Goal: Information Seeking & Learning: Learn about a topic

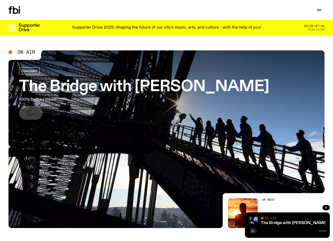
click at [17, 10] on icon at bounding box center [15, 9] width 5 height 7
click at [321, 11] on icon "button" at bounding box center [319, 10] width 6 height 6
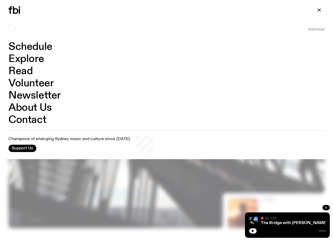
click at [21, 47] on link "Schedule" at bounding box center [30, 47] width 44 height 10
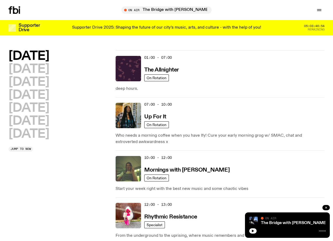
click at [33, 135] on h2 "[DATE]" at bounding box center [28, 134] width 41 height 12
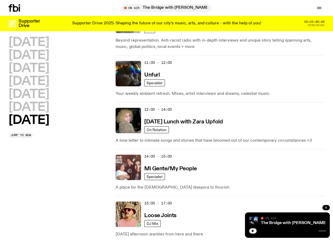
scroll to position [231, 0]
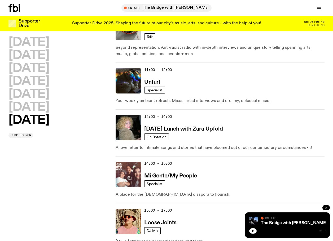
click at [151, 82] on h3 "Unfurl" at bounding box center [151, 83] width 15 height 6
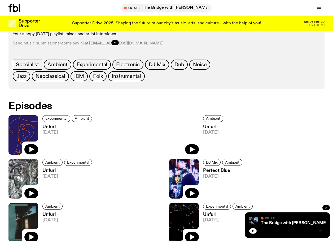
scroll to position [258, 0]
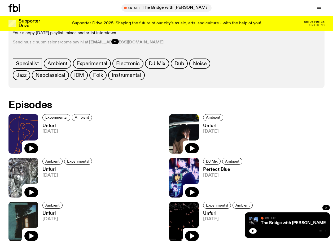
click at [32, 149] on icon "button" at bounding box center [31, 148] width 5 height 5
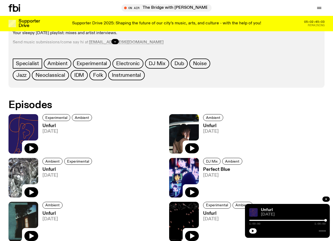
click at [317, 5] on icon "button" at bounding box center [319, 8] width 6 height 6
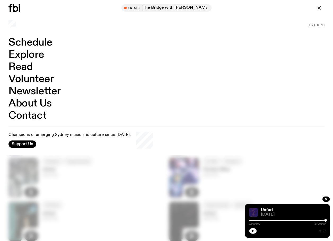
click at [36, 41] on link "Schedule" at bounding box center [30, 43] width 44 height 10
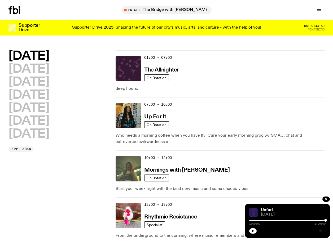
click at [40, 121] on h2 "[DATE]" at bounding box center [28, 121] width 41 height 12
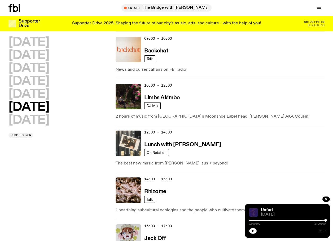
scroll to position [157, 0]
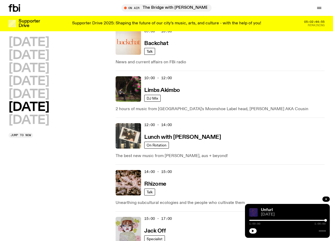
click at [153, 89] on h3 "Limbs Akimbo" at bounding box center [162, 91] width 36 height 6
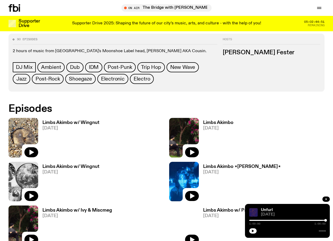
scroll to position [251, 0]
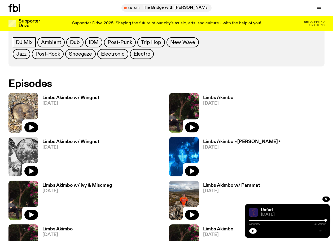
click at [32, 127] on icon "button" at bounding box center [31, 127] width 5 height 5
